Goal: Find specific page/section: Find specific page/section

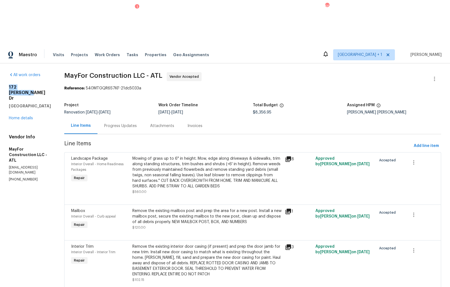
scroll to position [800, 0]
